Goal: Task Accomplishment & Management: Manage account settings

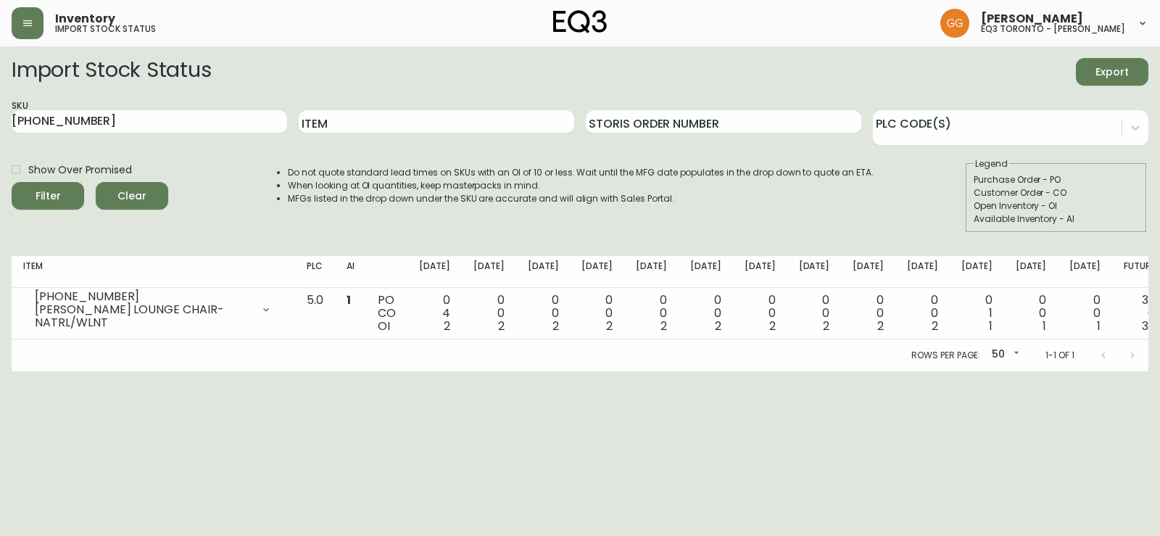
drag, startPoint x: 0, startPoint y: 0, endPoint x: 29, endPoint y: 39, distance: 48.7
click at [17, 16] on button "button" at bounding box center [28, 23] width 32 height 32
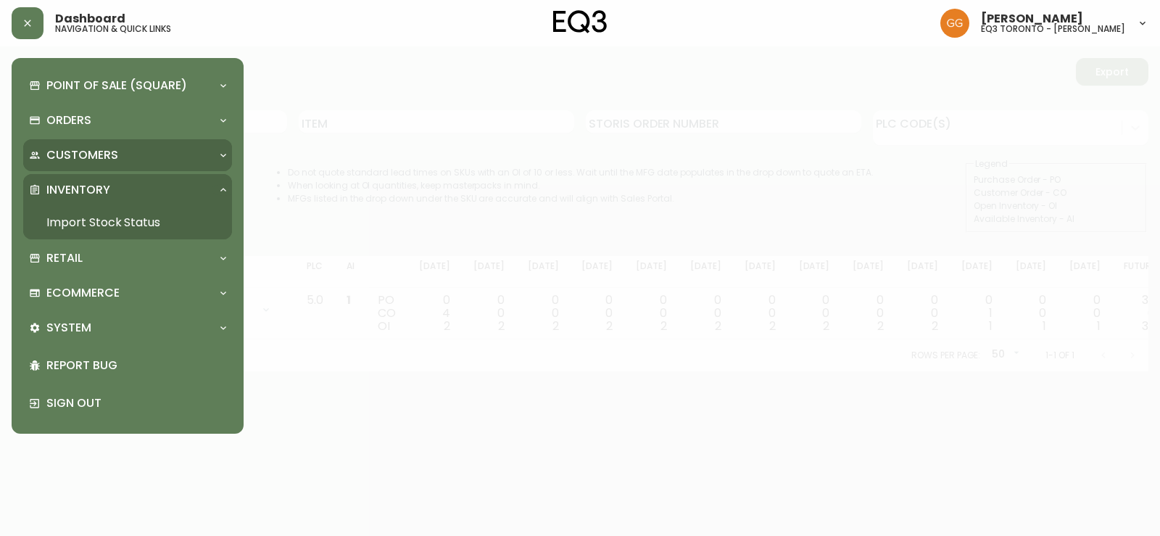
drag, startPoint x: 141, startPoint y: 149, endPoint x: 167, endPoint y: 231, distance: 85.1
click at [141, 151] on div "Customers" at bounding box center [120, 155] width 183 height 16
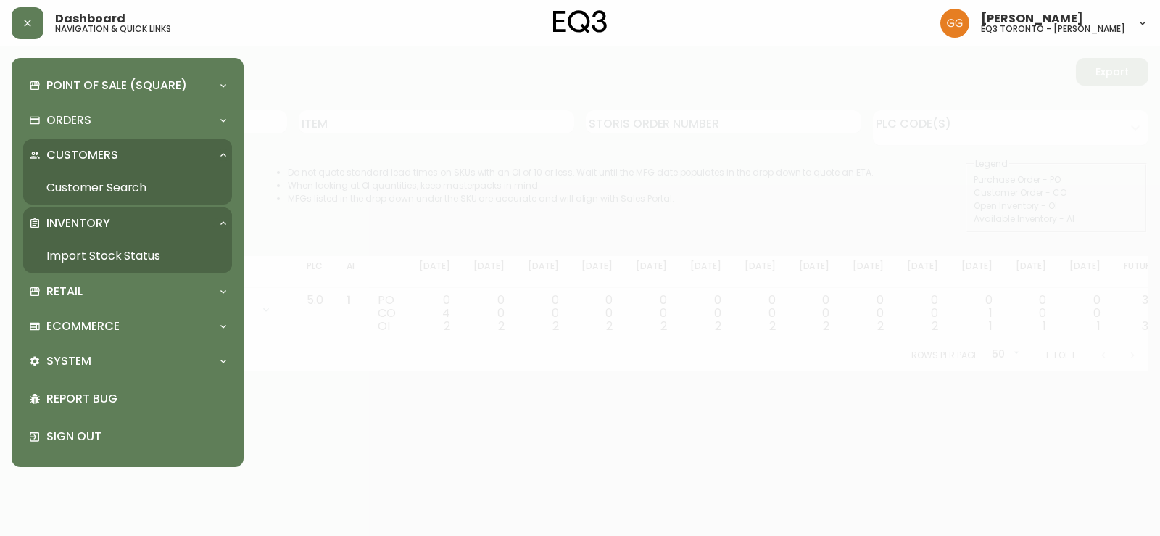
click at [151, 183] on link "Customer Search" at bounding box center [127, 187] width 209 height 33
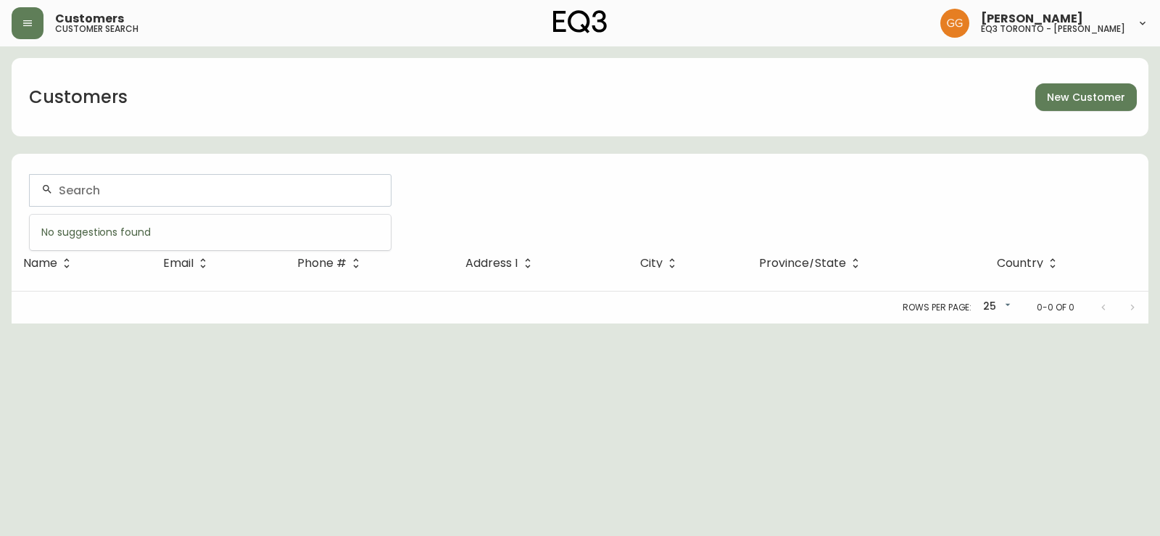
click at [205, 190] on input "text" at bounding box center [219, 190] width 320 height 14
click at [38, 19] on button "button" at bounding box center [28, 23] width 32 height 32
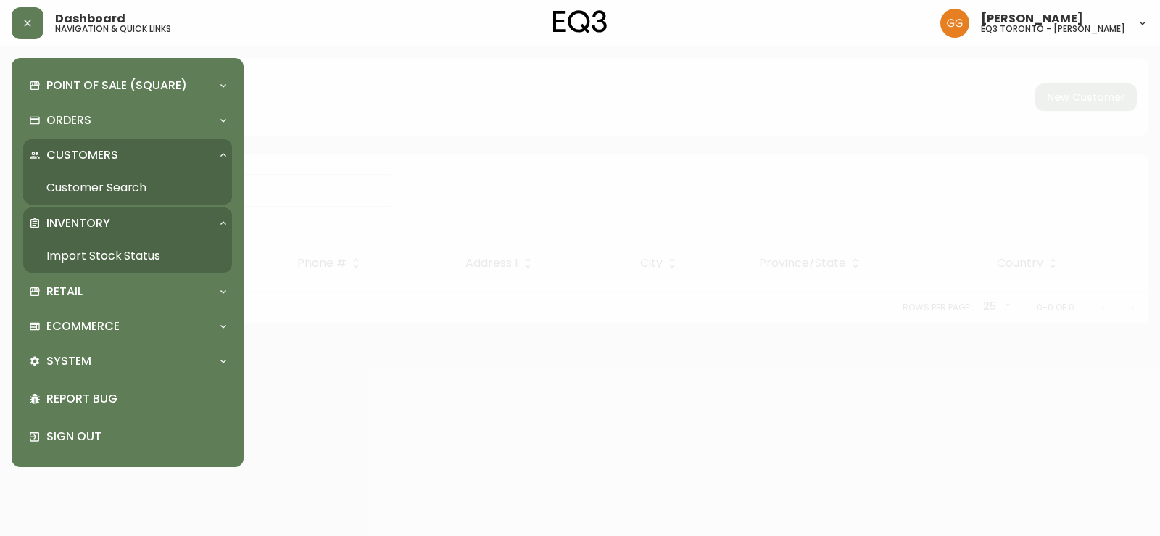
drag, startPoint x: 99, startPoint y: 285, endPoint x: 104, endPoint y: 310, distance: 25.9
click at [99, 288] on div "Retail" at bounding box center [120, 291] width 183 height 16
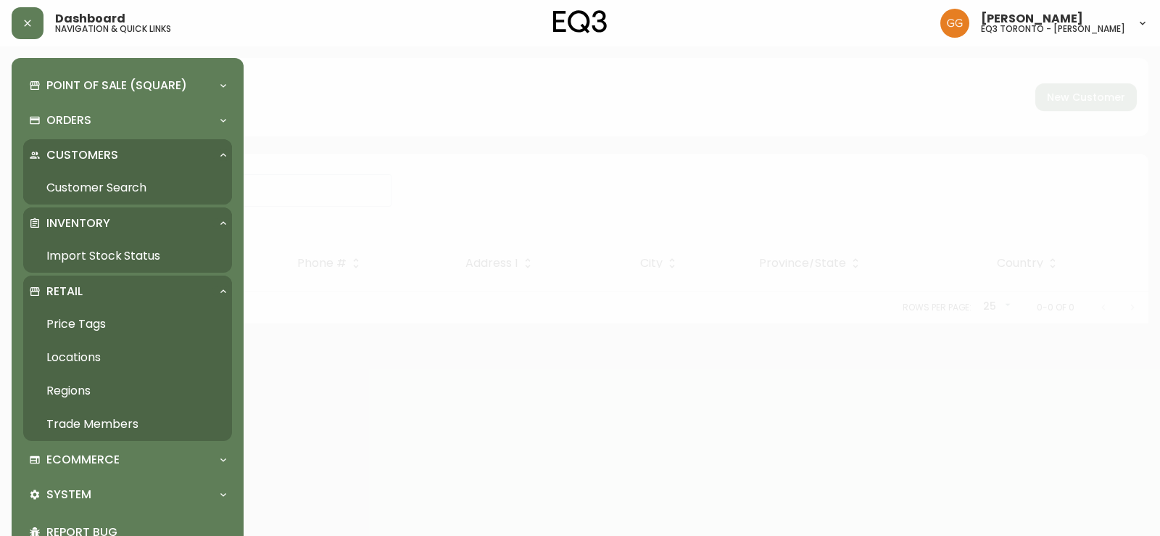
drag, startPoint x: 89, startPoint y: 419, endPoint x: 182, endPoint y: 398, distance: 95.2
click at [91, 419] on link "Trade Members" at bounding box center [127, 423] width 209 height 33
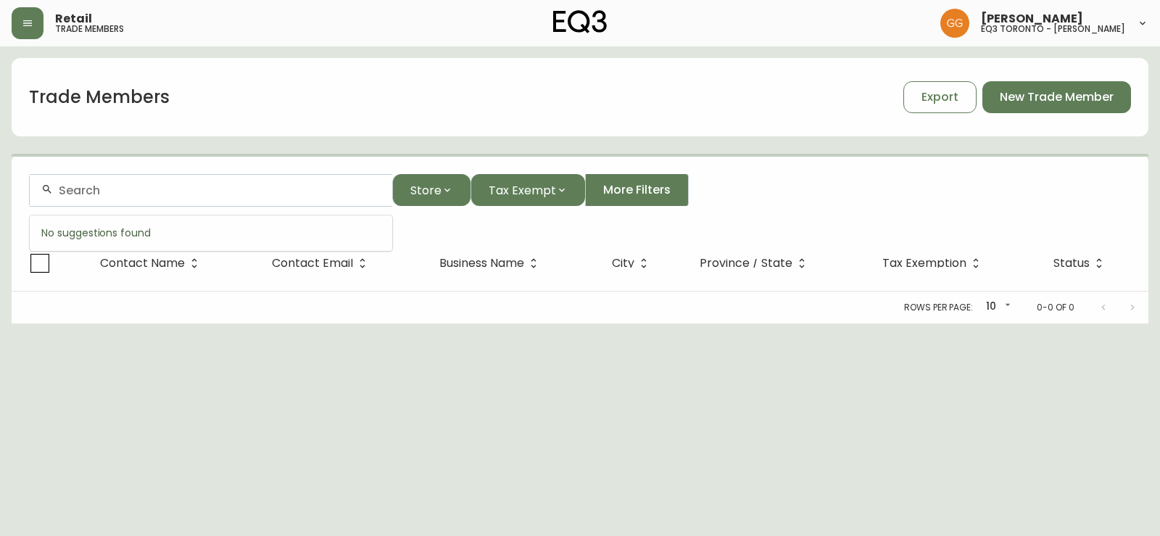
click at [183, 194] on input "text" at bounding box center [220, 190] width 322 height 14
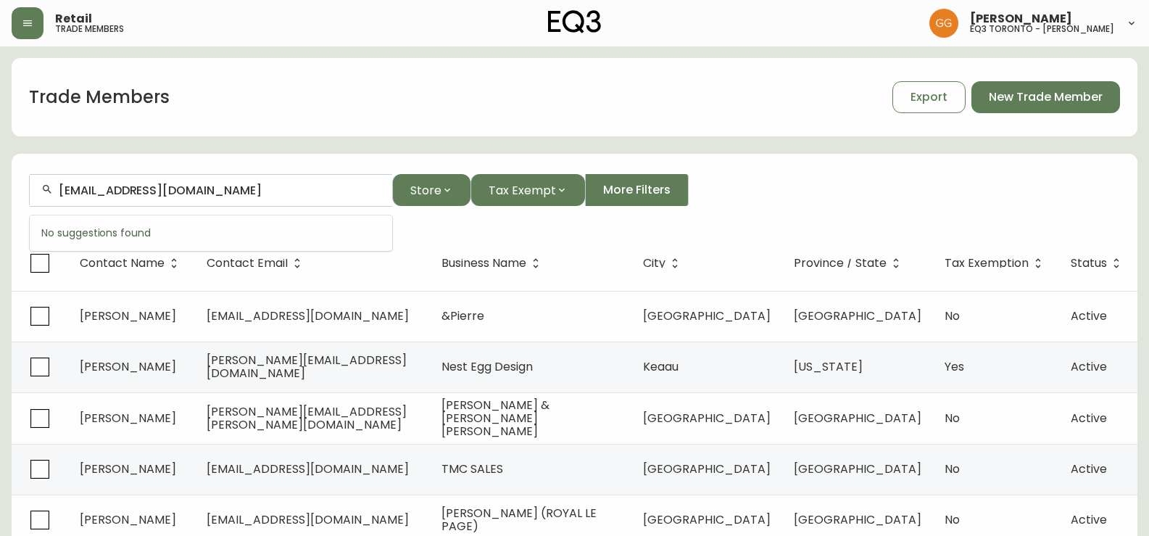
click at [263, 197] on div "[EMAIL_ADDRESS][DOMAIN_NAME]" at bounding box center [211, 190] width 363 height 33
click at [251, 187] on input "[EMAIL_ADDRESS][DOMAIN_NAME]" at bounding box center [220, 190] width 322 height 14
drag, startPoint x: 152, startPoint y: 194, endPoint x: 37, endPoint y: 189, distance: 114.7
click at [37, 189] on div "[EMAIL_ADDRESS][DOMAIN_NAME]" at bounding box center [211, 190] width 363 height 33
type input "[EMAIL_ADDRESS][PERSON_NAME][DOMAIN_NAME]"
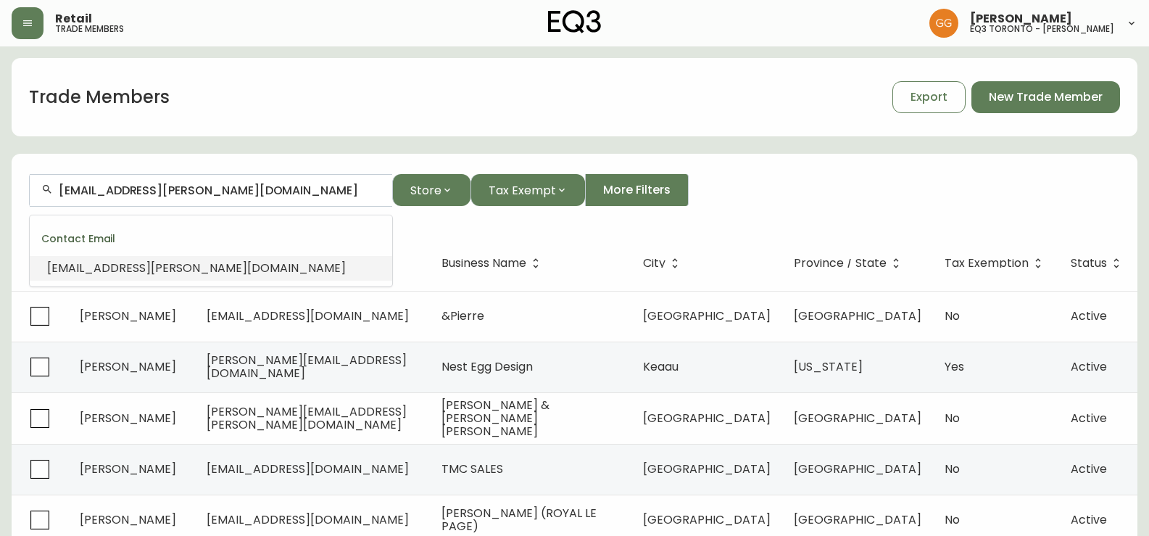
click at [160, 268] on span "[EMAIL_ADDRESS][PERSON_NAME][DOMAIN_NAME]" at bounding box center [196, 268] width 299 height 17
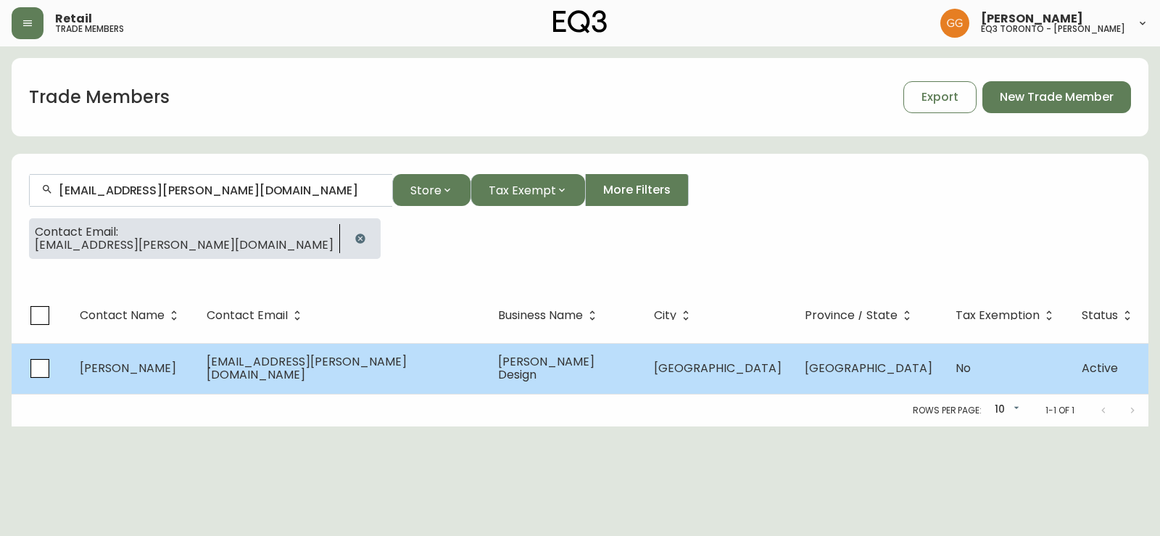
click at [387, 360] on span "[EMAIL_ADDRESS][PERSON_NAME][DOMAIN_NAME]" at bounding box center [307, 368] width 200 height 30
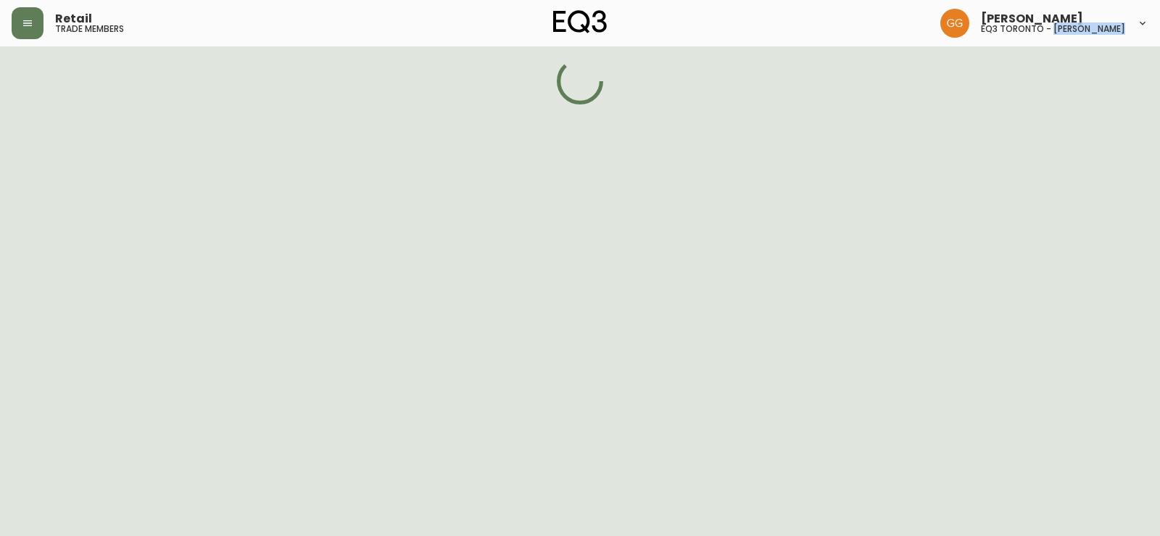
click at [387, 104] on html "Retail trade members [PERSON_NAME] eq3 toronto - [PERSON_NAME]" at bounding box center [580, 52] width 1160 height 104
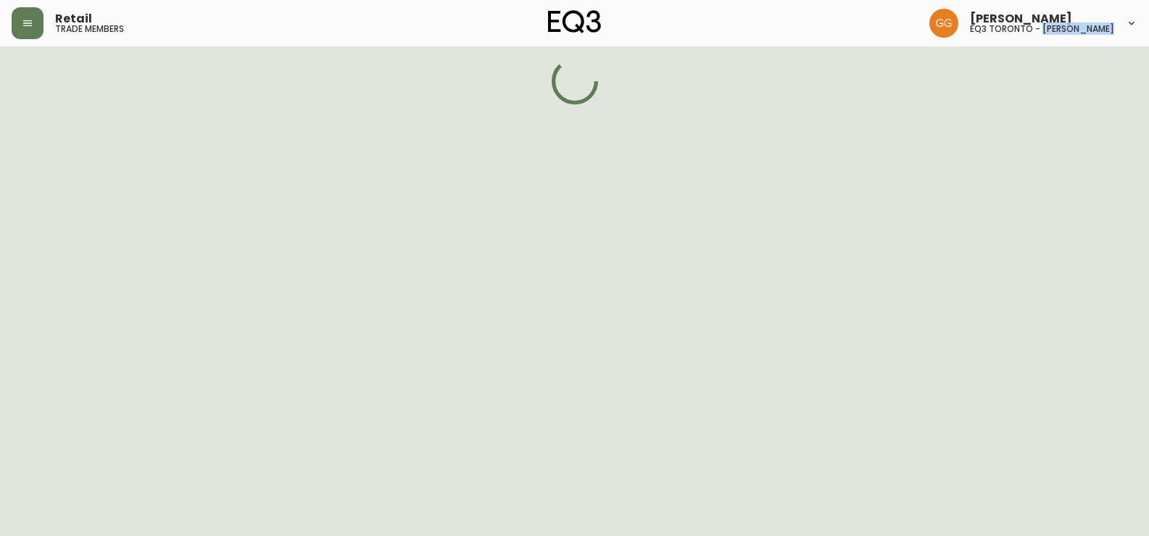
select select "ON"
select select "CA"
select select "CA_EN"
select select "Other"
select select "Interior Designer"
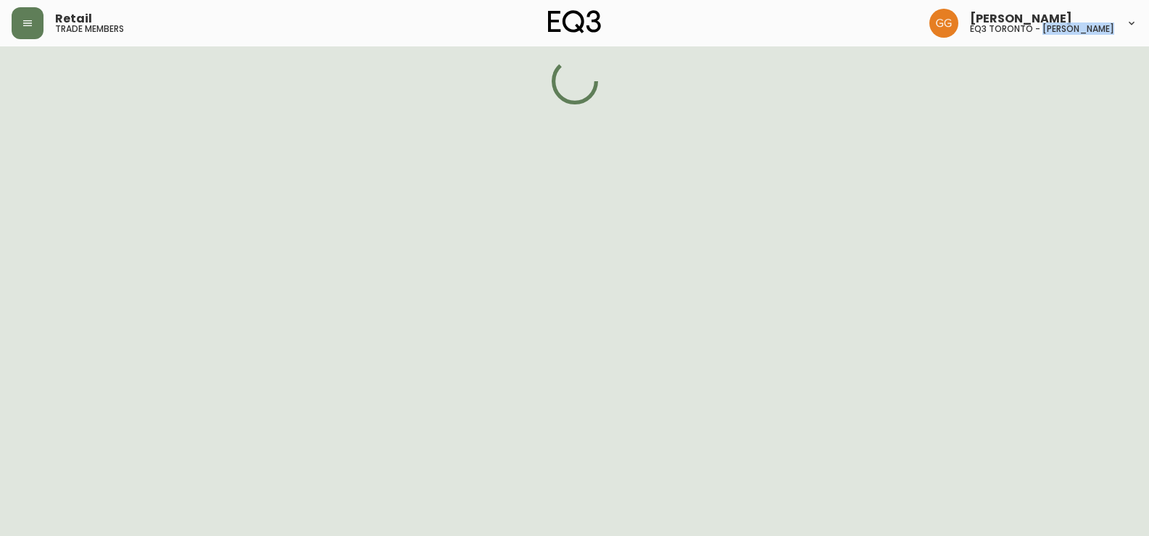
select select "false"
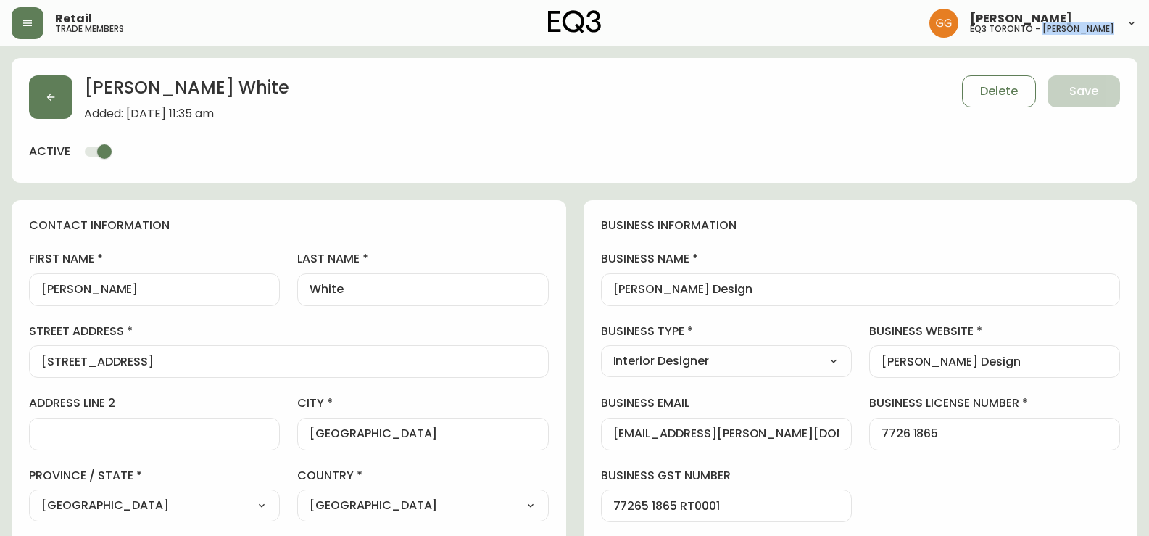
type input "EQ3 [GEOGRAPHIC_DATA] - [PERSON_NAME]"
select select "cjw10z96s008u6gs0ccm7hd19"
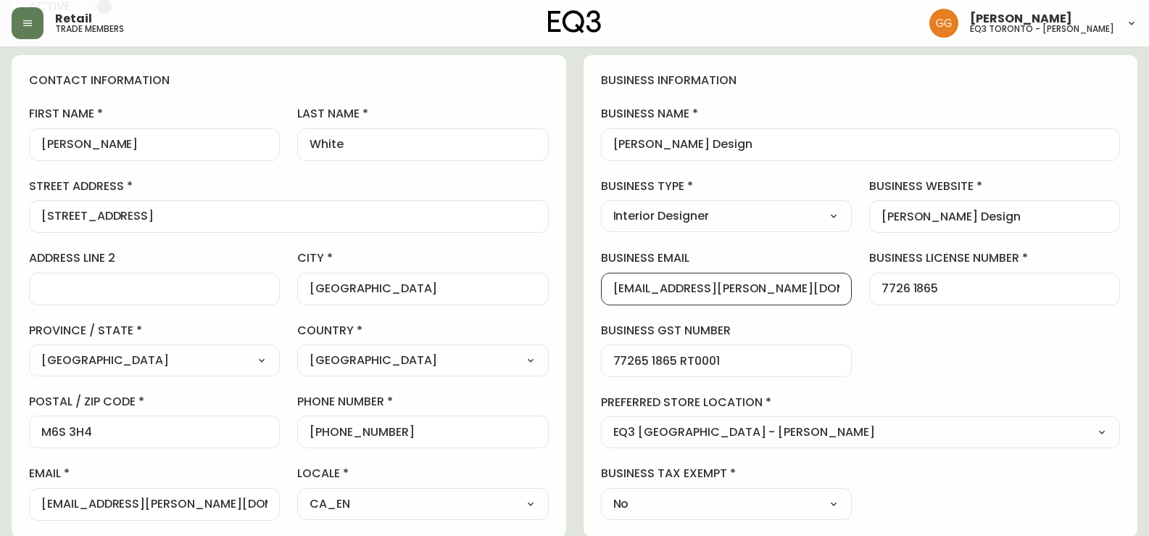
drag, startPoint x: 676, startPoint y: 294, endPoint x: 508, endPoint y: 269, distance: 170.0
click at [0, 196] on main "[PERSON_NAME] Added: [DATE] 11:35 am Delete Save active contact information fir…" at bounding box center [574, 488] width 1149 height 1175
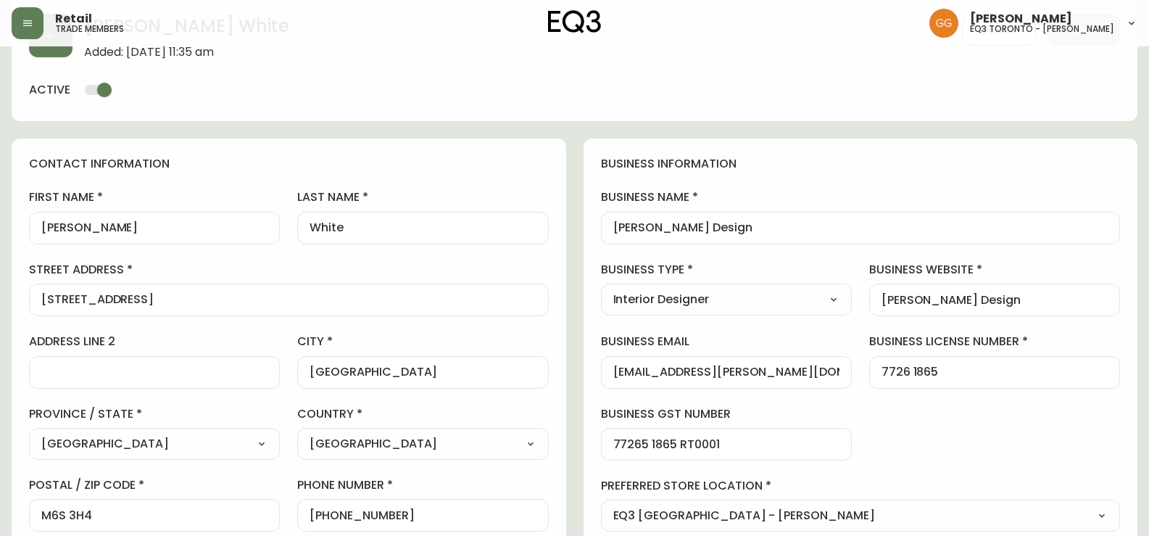
scroll to position [145, 0]
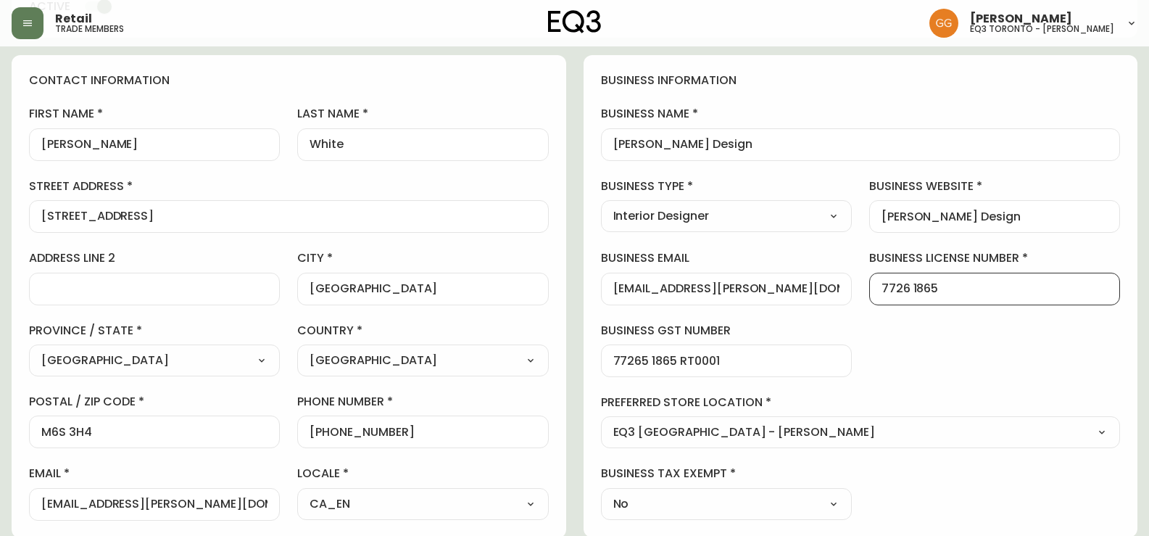
drag, startPoint x: 958, startPoint y: 286, endPoint x: 733, endPoint y: 261, distance: 226.9
click at [733, 261] on div "business information business name [PERSON_NAME] Design business type Interior …" at bounding box center [861, 296] width 555 height 482
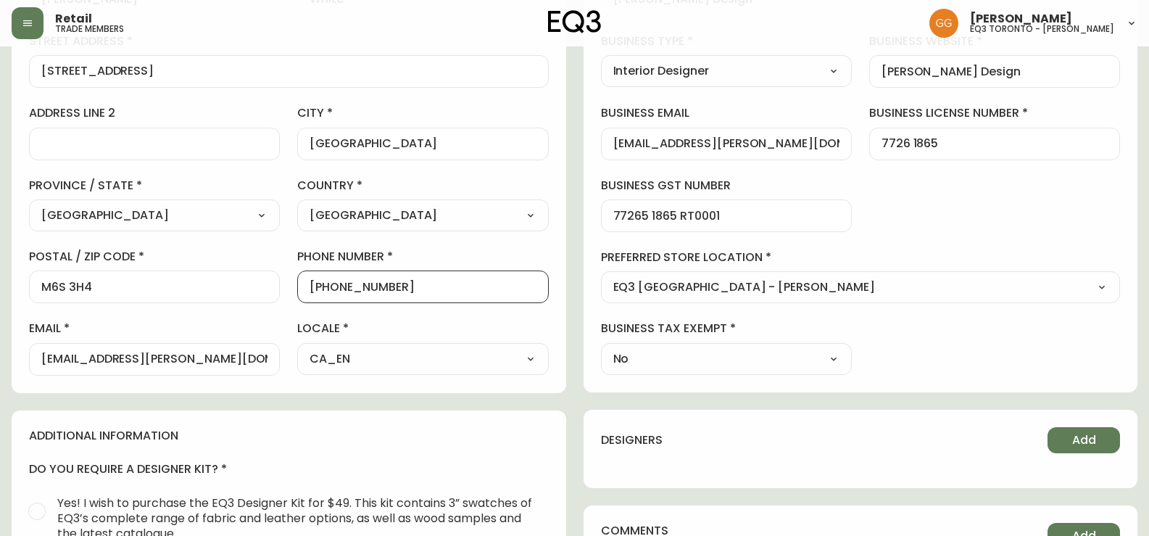
drag, startPoint x: 355, startPoint y: 279, endPoint x: 324, endPoint y: 291, distance: 32.9
click at [324, 291] on input "[PHONE_NUMBER]" at bounding box center [423, 287] width 226 height 14
